Goal: Task Accomplishment & Management: Manage account settings

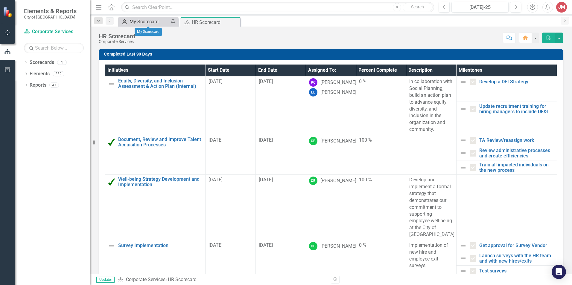
click at [154, 23] on div "My Scorecard" at bounding box center [149, 21] width 39 height 7
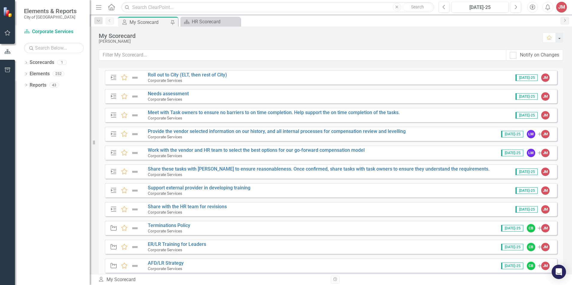
scroll to position [195, 0]
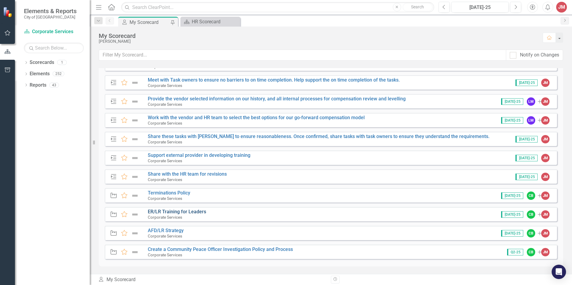
click at [180, 212] on link "ER/LR Training for Leaders" at bounding box center [177, 212] width 58 height 6
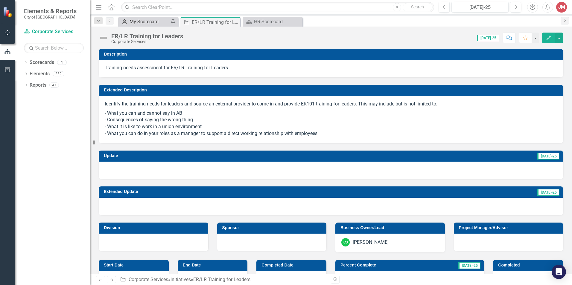
click at [152, 22] on div "My Scorecard" at bounding box center [149, 21] width 39 height 7
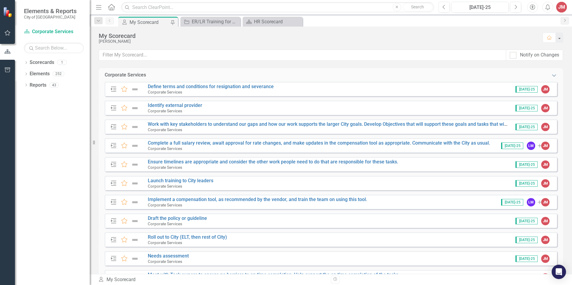
click at [551, 75] on icon "Expanded" at bounding box center [554, 75] width 6 height 5
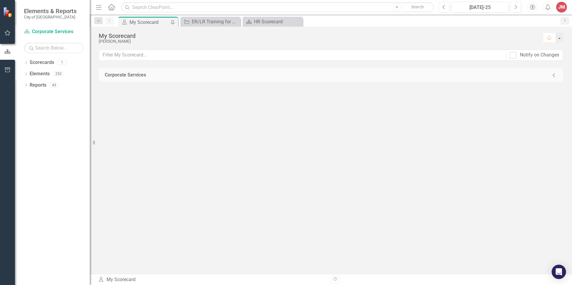
click at [550, 75] on div "Corporate Services Collapse" at bounding box center [331, 75] width 452 height 7
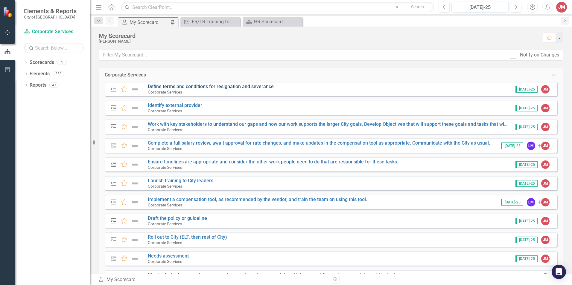
click at [238, 85] on link "Define terms and conditions for resignation and severance" at bounding box center [211, 87] width 126 height 6
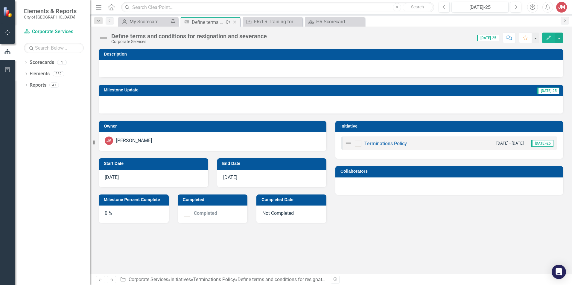
click at [235, 22] on icon "Close" at bounding box center [235, 22] width 6 height 5
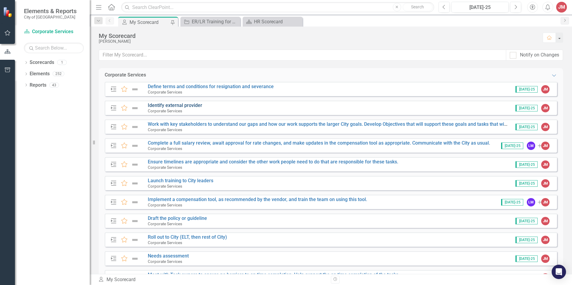
click at [187, 105] on link "Identify external provider" at bounding box center [175, 106] width 54 height 6
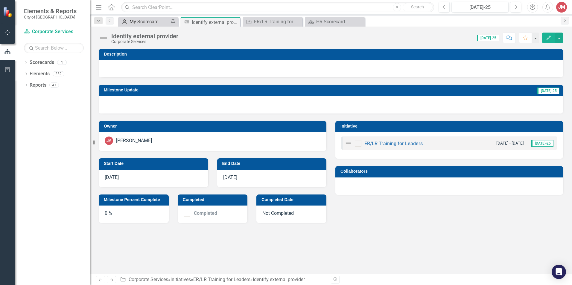
click at [156, 21] on div "My Scorecard" at bounding box center [149, 21] width 39 height 7
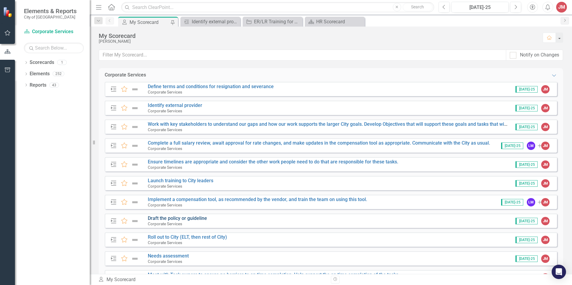
click at [190, 220] on link "Draft the policy or guideline" at bounding box center [177, 219] width 59 height 6
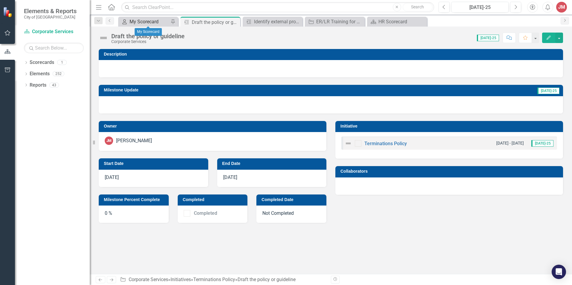
click at [151, 22] on div "My Scorecard" at bounding box center [149, 21] width 39 height 7
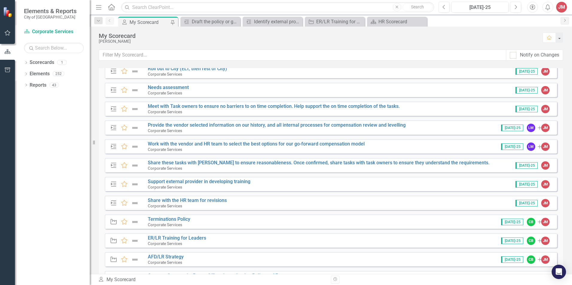
scroll to position [195, 0]
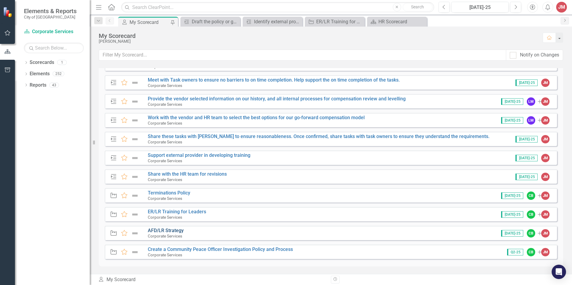
click at [176, 232] on link "AFD/LR Strategy" at bounding box center [166, 231] width 36 height 6
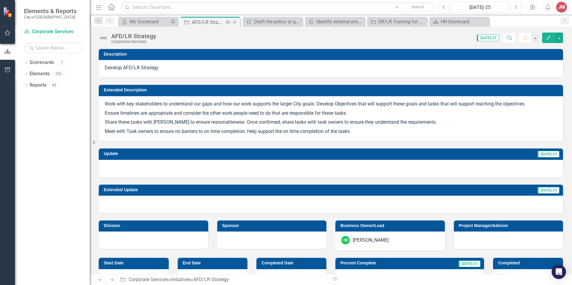
click at [236, 20] on icon "Close" at bounding box center [235, 22] width 6 height 5
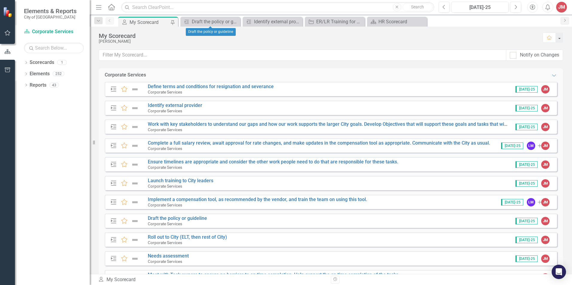
click at [0, 0] on icon "Close" at bounding box center [0, 0] width 0 height 0
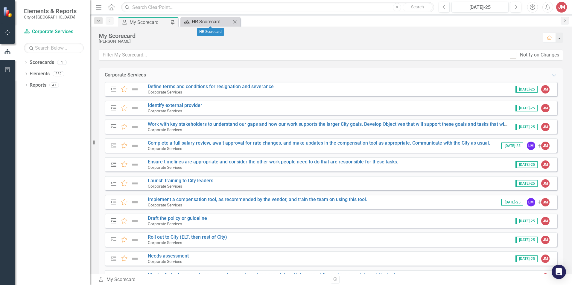
click at [217, 20] on div "HR Scorecard" at bounding box center [211, 21] width 39 height 7
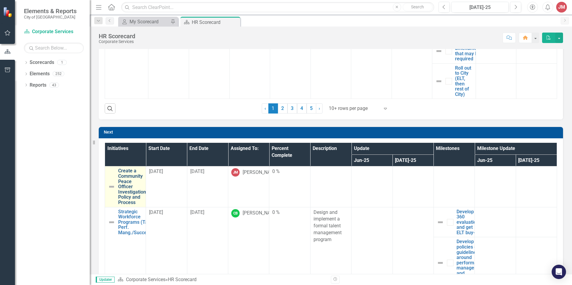
click at [133, 177] on link "Create a Community Peace Officer Investigation Policy and Process" at bounding box center [132, 186] width 28 height 37
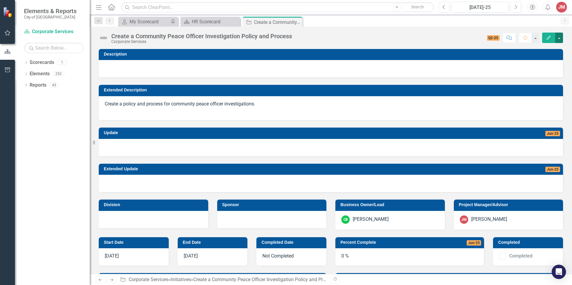
click at [559, 40] on button "button" at bounding box center [559, 38] width 8 height 10
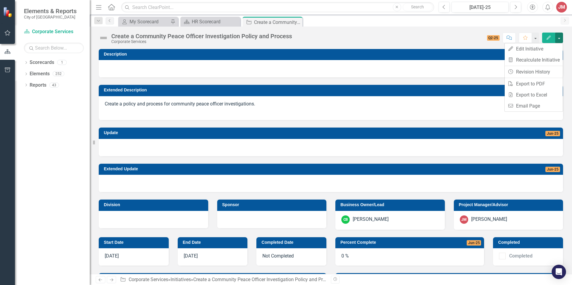
click at [413, 37] on div "Score: N/A Q2-25 Completed Comment Favorite Edit" at bounding box center [429, 38] width 268 height 10
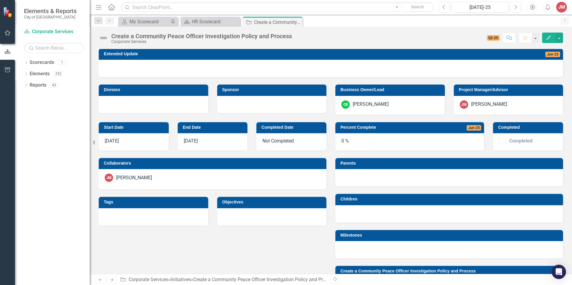
scroll to position [60, 0]
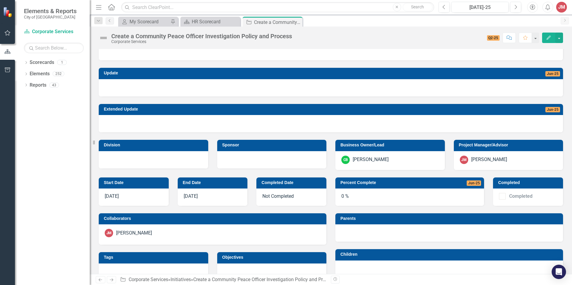
click at [211, 88] on div at bounding box center [331, 87] width 464 height 17
click at [547, 74] on span "Jun-25" at bounding box center [553, 73] width 15 height 5
click at [560, 37] on button "button" at bounding box center [559, 38] width 8 height 10
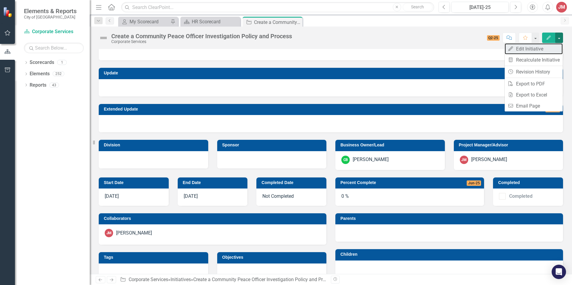
click at [532, 48] on link "Edit Edit Initiative" at bounding box center [534, 48] width 58 height 11
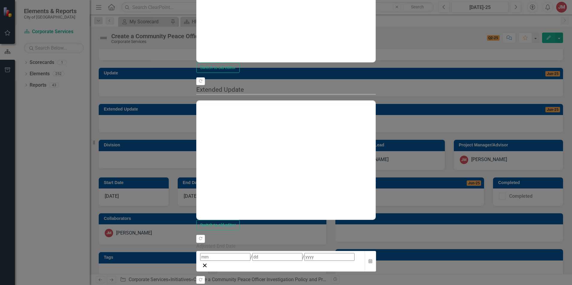
scroll to position [0, 0]
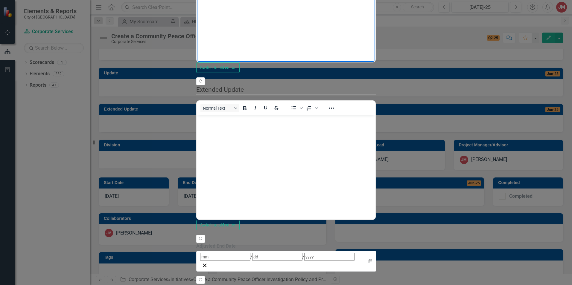
click at [221, 0] on body "Rich Text Area. Press ALT-0 for help." at bounding box center [286, 3] width 178 height 90
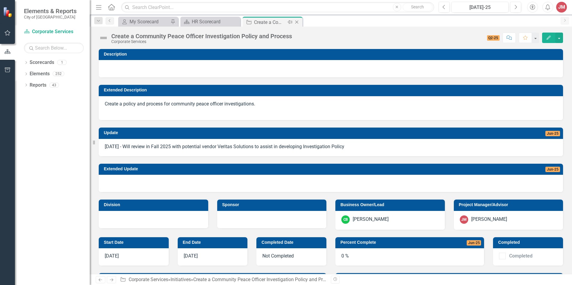
click at [297, 22] on icon "Close" at bounding box center [297, 22] width 6 height 5
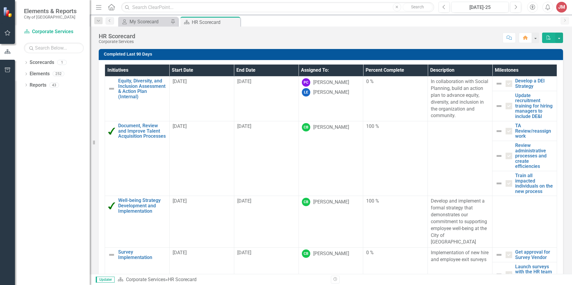
scroll to position [10, 0]
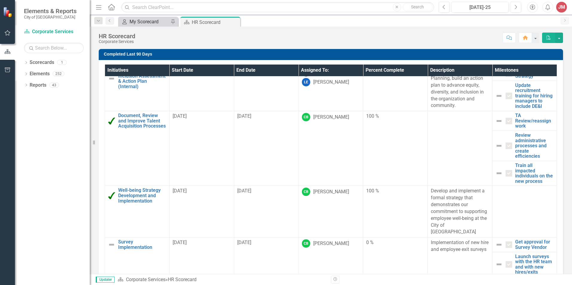
click at [150, 22] on div "My Scorecard" at bounding box center [149, 21] width 39 height 7
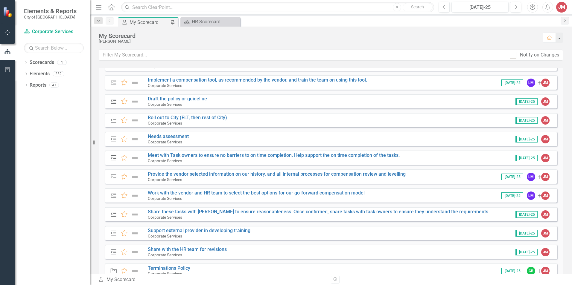
scroll to position [195, 0]
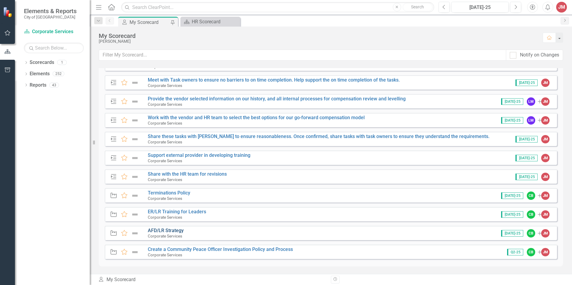
click at [173, 231] on link "AFD/LR Strategy" at bounding box center [166, 231] width 36 height 6
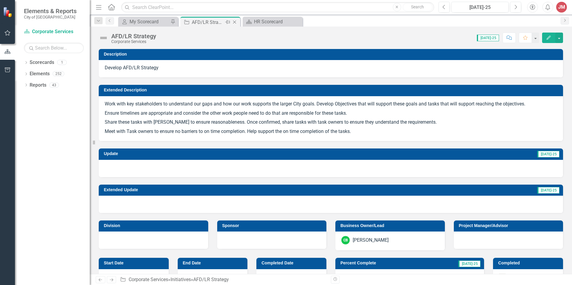
click at [236, 22] on icon "Close" at bounding box center [235, 22] width 6 height 5
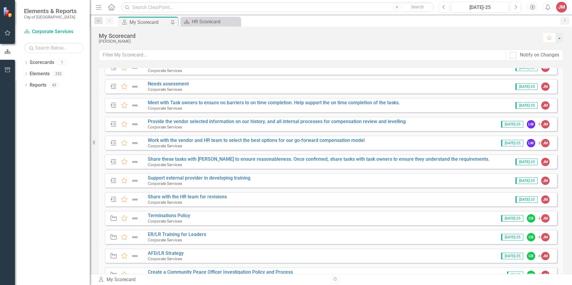
scroll to position [195, 0]
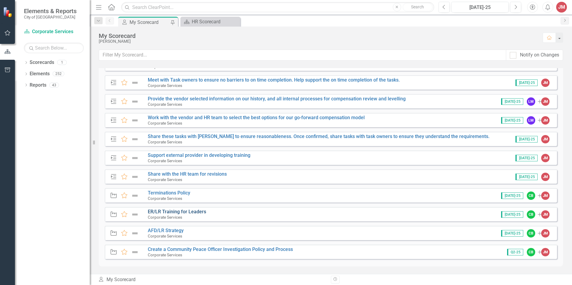
click at [190, 212] on link "ER/LR Training for Leaders" at bounding box center [177, 212] width 58 height 6
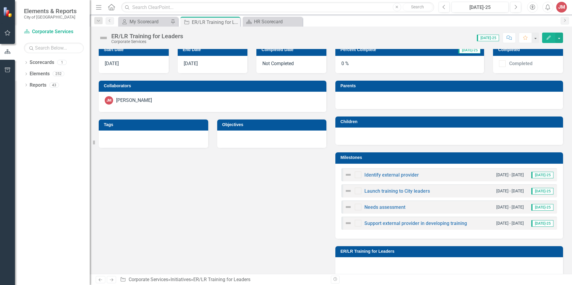
scroll to position [180, 0]
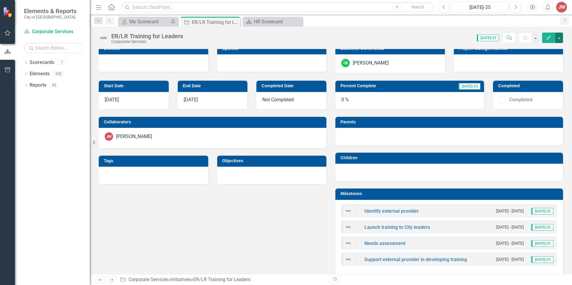
click at [559, 40] on button "button" at bounding box center [559, 38] width 8 height 10
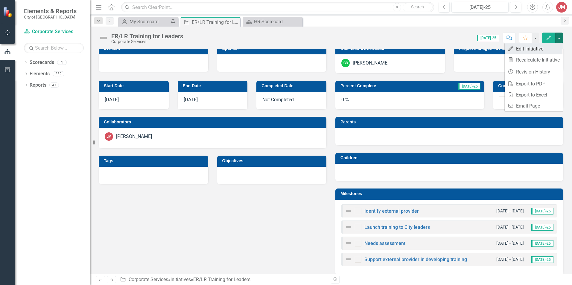
click at [537, 50] on link "Edit Edit Initiative" at bounding box center [534, 48] width 58 height 11
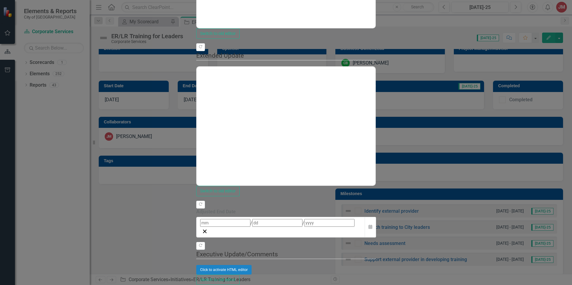
scroll to position [0, 0]
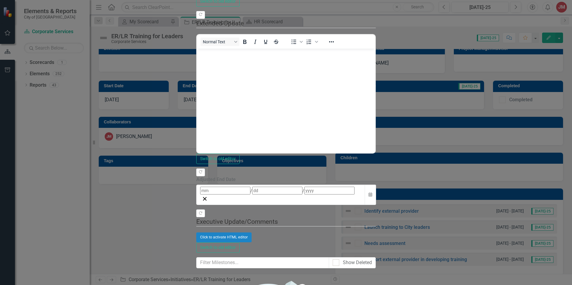
drag, startPoint x: 169, startPoint y: 76, endPoint x: 227, endPoint y: 74, distance: 58.4
type input "10"
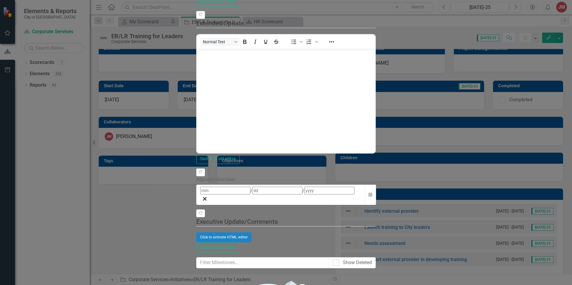
drag, startPoint x: 227, startPoint y: 75, endPoint x: 206, endPoint y: 75, distance: 20.9
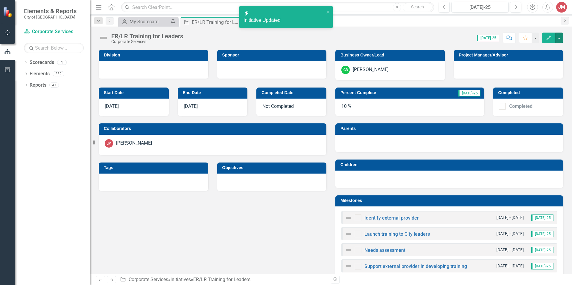
scroll to position [186, 0]
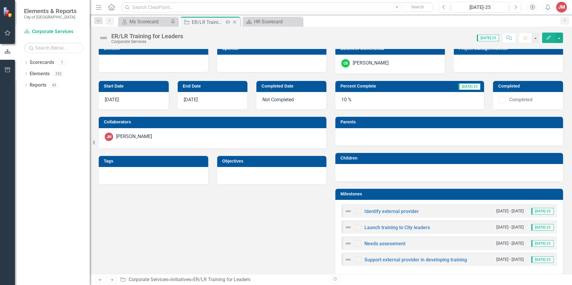
click at [234, 24] on icon "Close" at bounding box center [235, 22] width 6 height 5
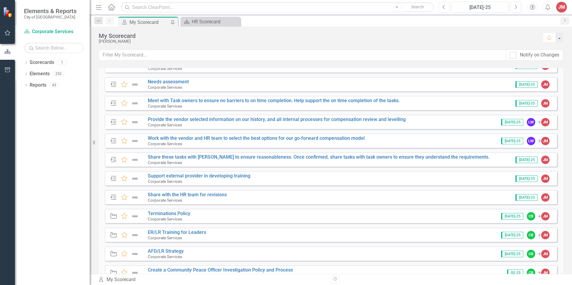
scroll to position [195, 0]
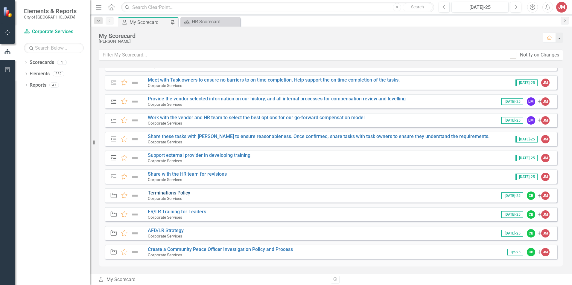
click at [174, 192] on link "Terminations Policy" at bounding box center [169, 193] width 42 height 6
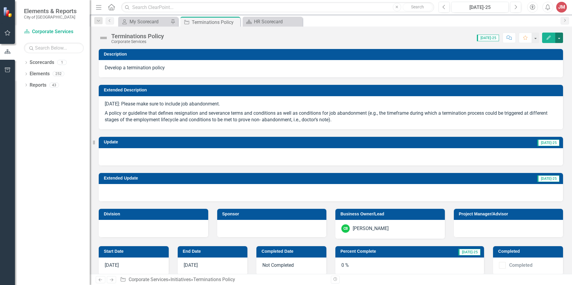
click at [561, 38] on button "button" at bounding box center [559, 38] width 8 height 10
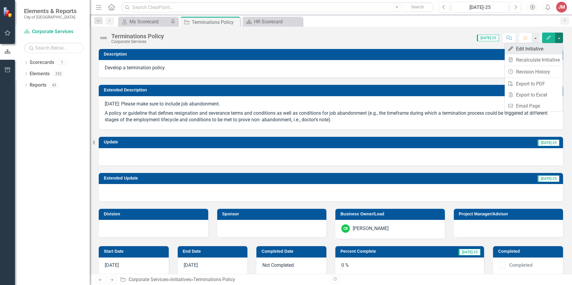
click at [539, 49] on link "Edit Edit Initiative" at bounding box center [534, 48] width 58 height 11
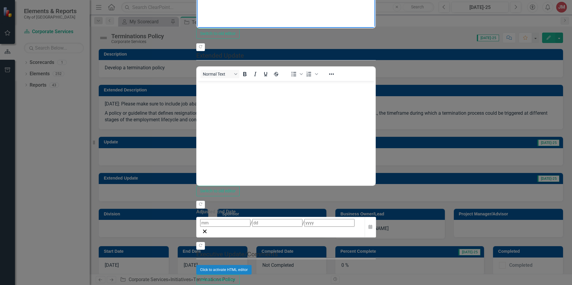
drag, startPoint x: 180, startPoint y: 57, endPoint x: 159, endPoint y: 56, distance: 20.6
click at [196, 56] on div "Update Fields Milestones Update Data Notifications "Update" fields in ClearPoin…" at bounding box center [286, 151] width 180 height 687
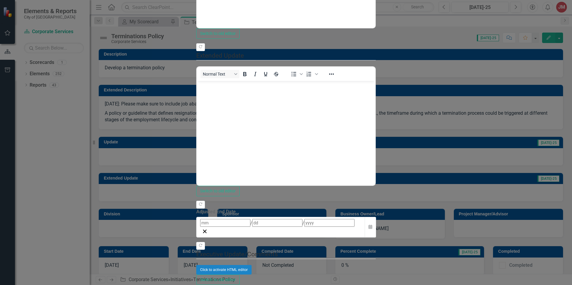
type input "25"
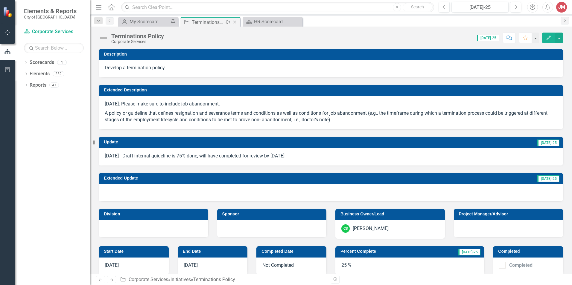
click at [235, 22] on icon "Close" at bounding box center [235, 22] width 6 height 5
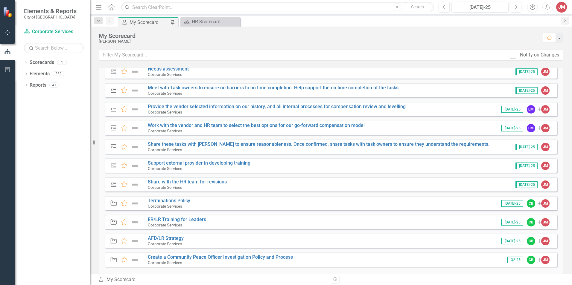
scroll to position [195, 0]
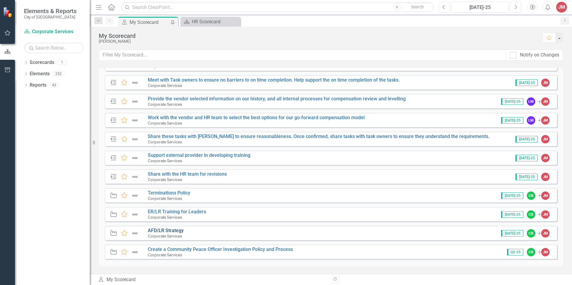
click at [172, 231] on link "AFD/LR Strategy" at bounding box center [166, 231] width 36 height 6
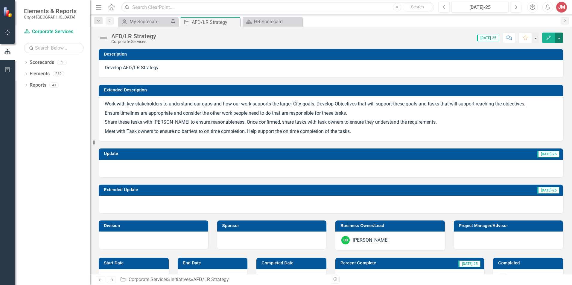
click at [560, 38] on button "button" at bounding box center [559, 38] width 8 height 10
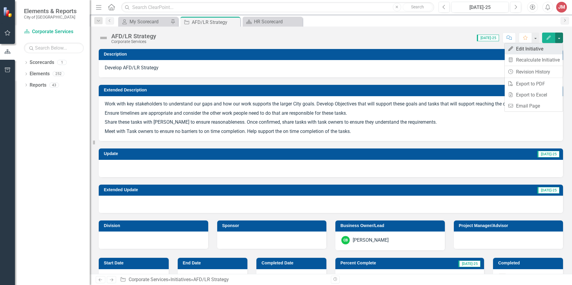
click at [541, 48] on link "Edit Edit Initiative" at bounding box center [534, 48] width 58 height 11
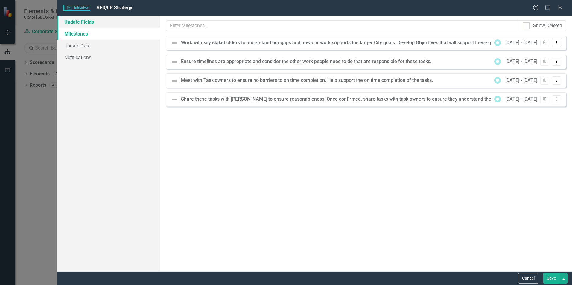
click at [95, 22] on link "Update Fields" at bounding box center [108, 22] width 103 height 12
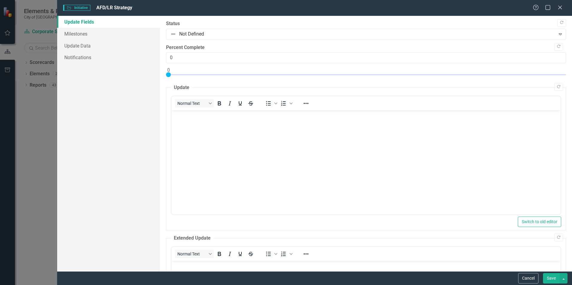
click at [197, 123] on body "Rich Text Area. Press ALT-0 for help." at bounding box center [365, 155] width 389 height 90
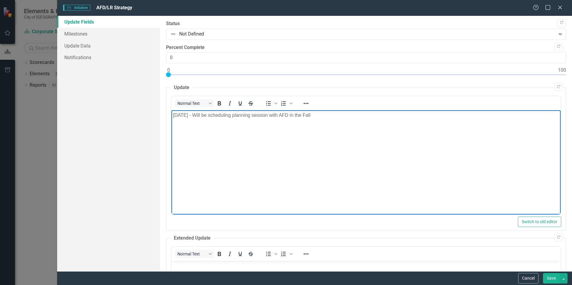
click at [554, 282] on button "Save" at bounding box center [551, 279] width 17 height 10
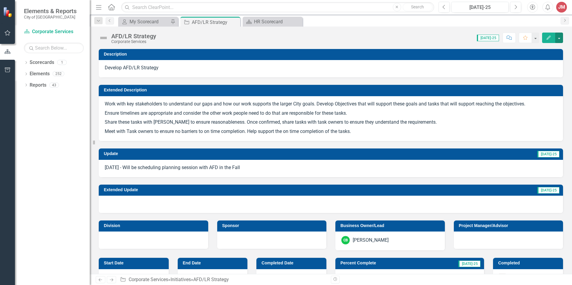
scroll to position [120, 0]
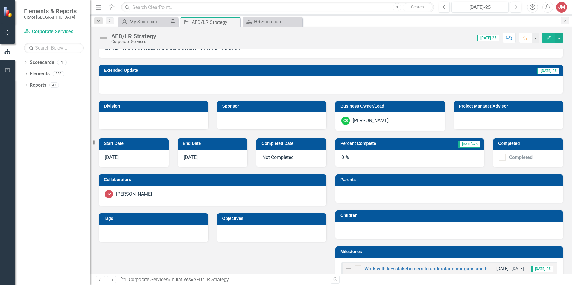
click at [548, 38] on icon "button" at bounding box center [549, 38] width 4 height 4
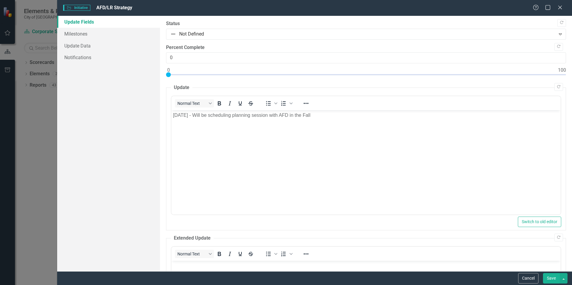
scroll to position [0, 0]
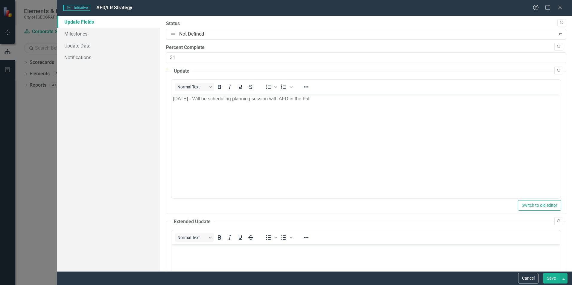
type input "30"
drag, startPoint x: 167, startPoint y: 75, endPoint x: 286, endPoint y: 83, distance: 119.1
click at [286, 83] on div "Copy Forward Status Not Defined Expand Copy Forward Percent Complete 30 Copy Fo…" at bounding box center [366, 264] width 400 height 489
click at [550, 276] on button "Save" at bounding box center [551, 279] width 17 height 10
